Goal: Use online tool/utility: Utilize a website feature to perform a specific function

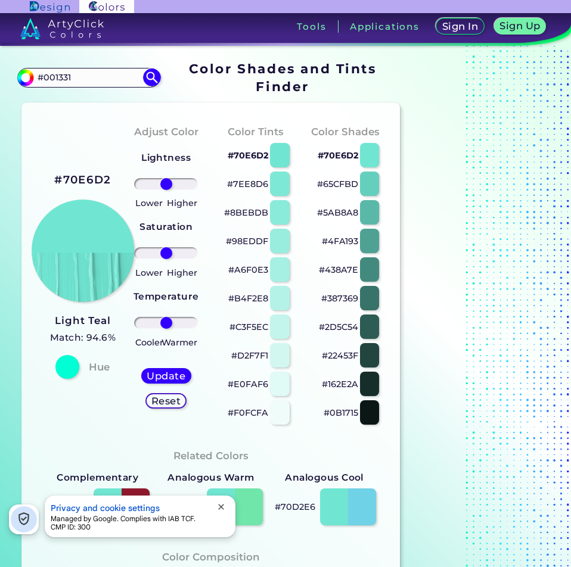
type input "#001331"
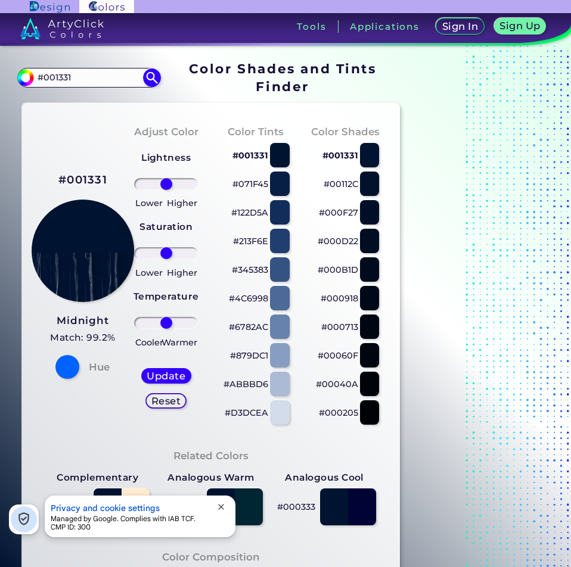
click at [244, 213] on p "#122D5A" at bounding box center [249, 213] width 37 height 14
click at [104, 80] on input "#001331" at bounding box center [88, 78] width 111 height 16
paste input "122D5A"
type input "#122D5A"
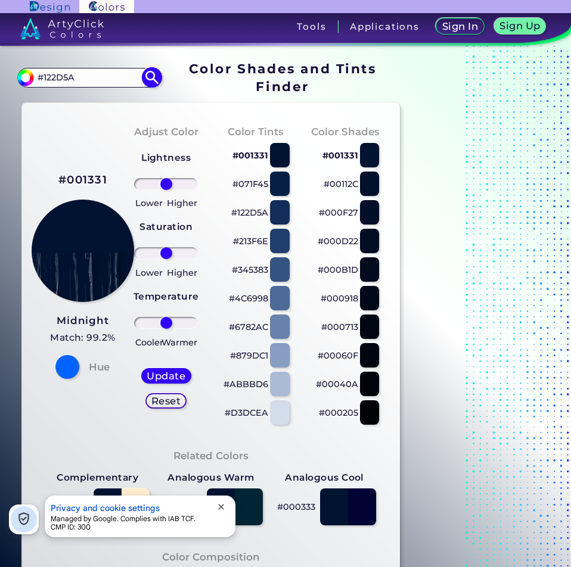
type input "#122d5a"
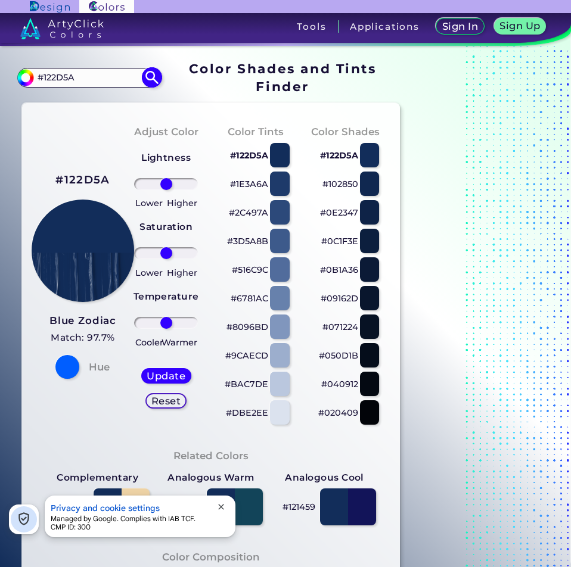
click at [103, 84] on input "#122D5A" at bounding box center [88, 78] width 111 height 16
paste input "d7a640"
type input "d7a640"
type input "#000000"
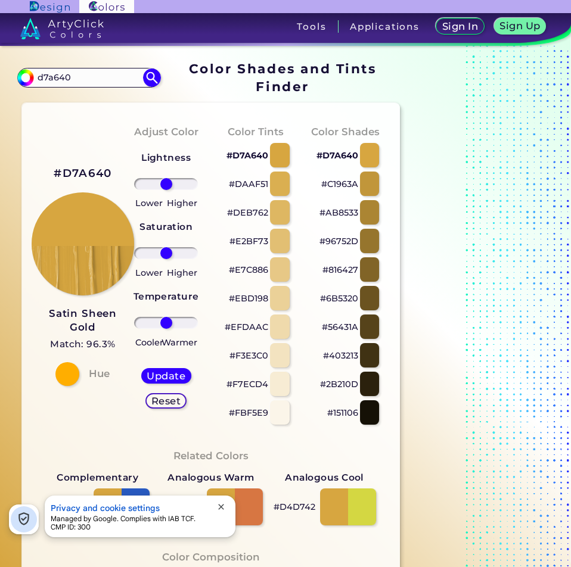
click at [254, 214] on p "#DEB762" at bounding box center [247, 213] width 41 height 14
click at [343, 215] on p "#AB8533" at bounding box center [338, 213] width 39 height 14
